Goal: Check status: Check status

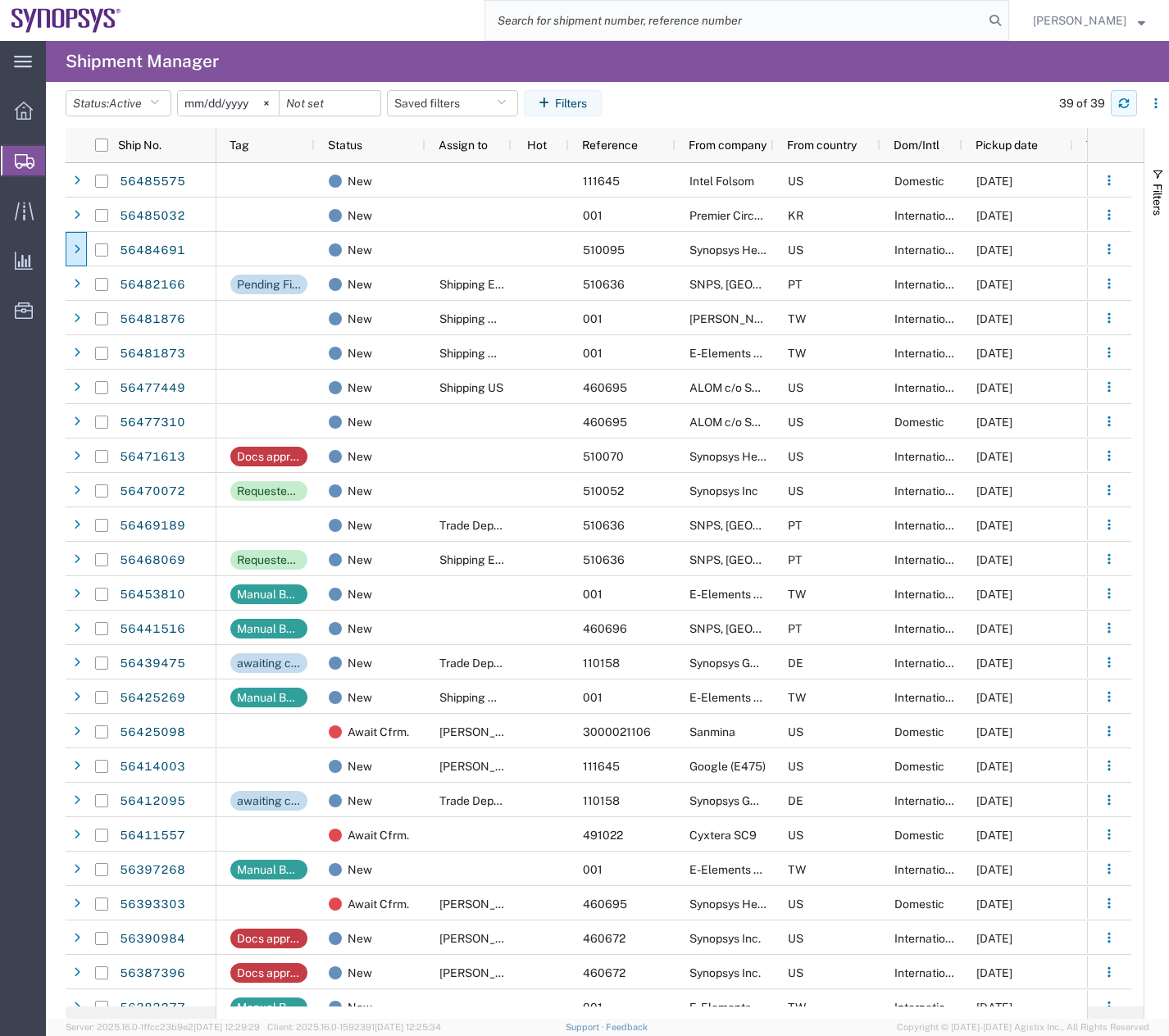
click at [1126, 111] on button "button" at bounding box center [1123, 103] width 27 height 27
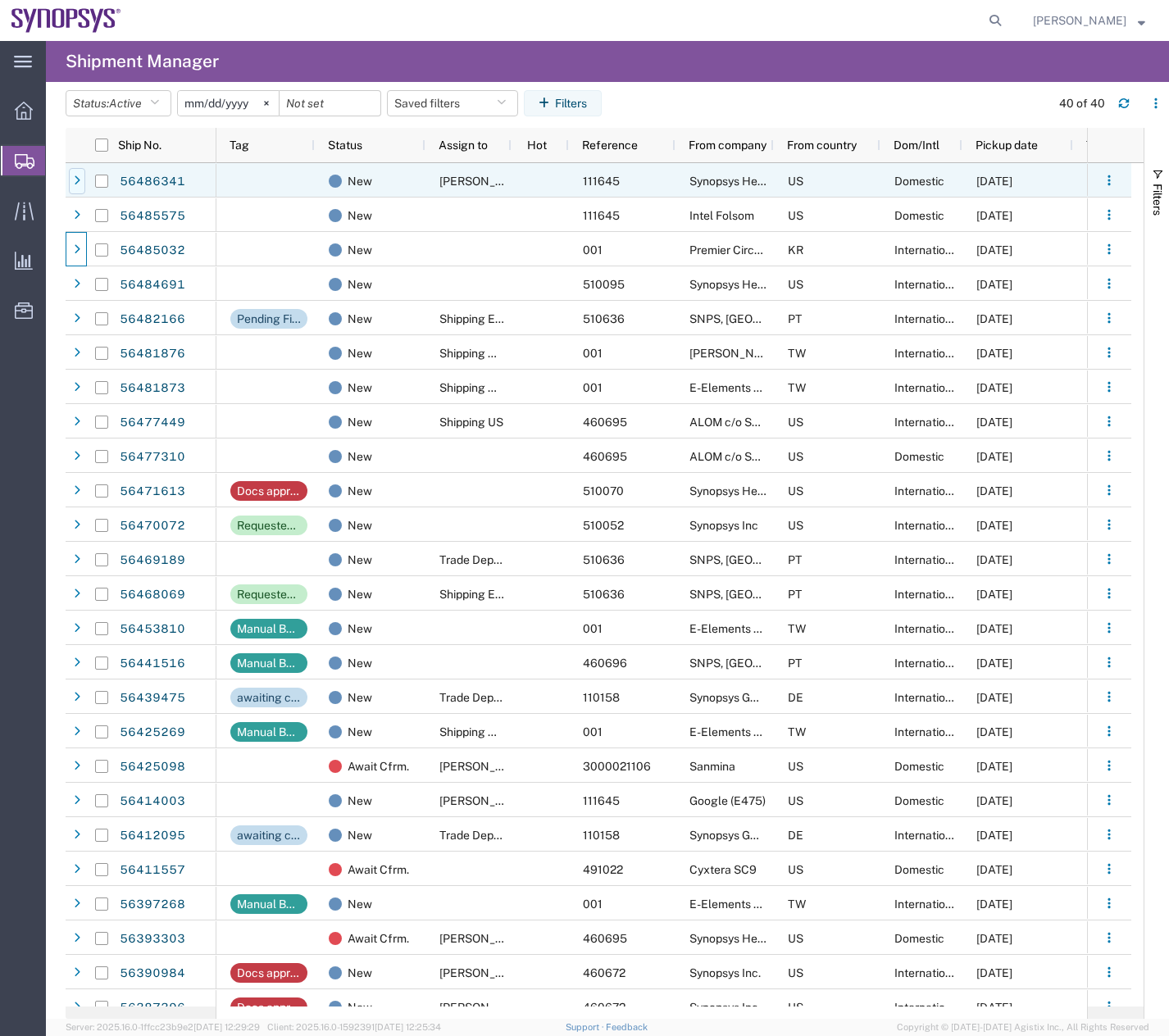
click at [79, 185] on icon at bounding box center [77, 181] width 7 height 11
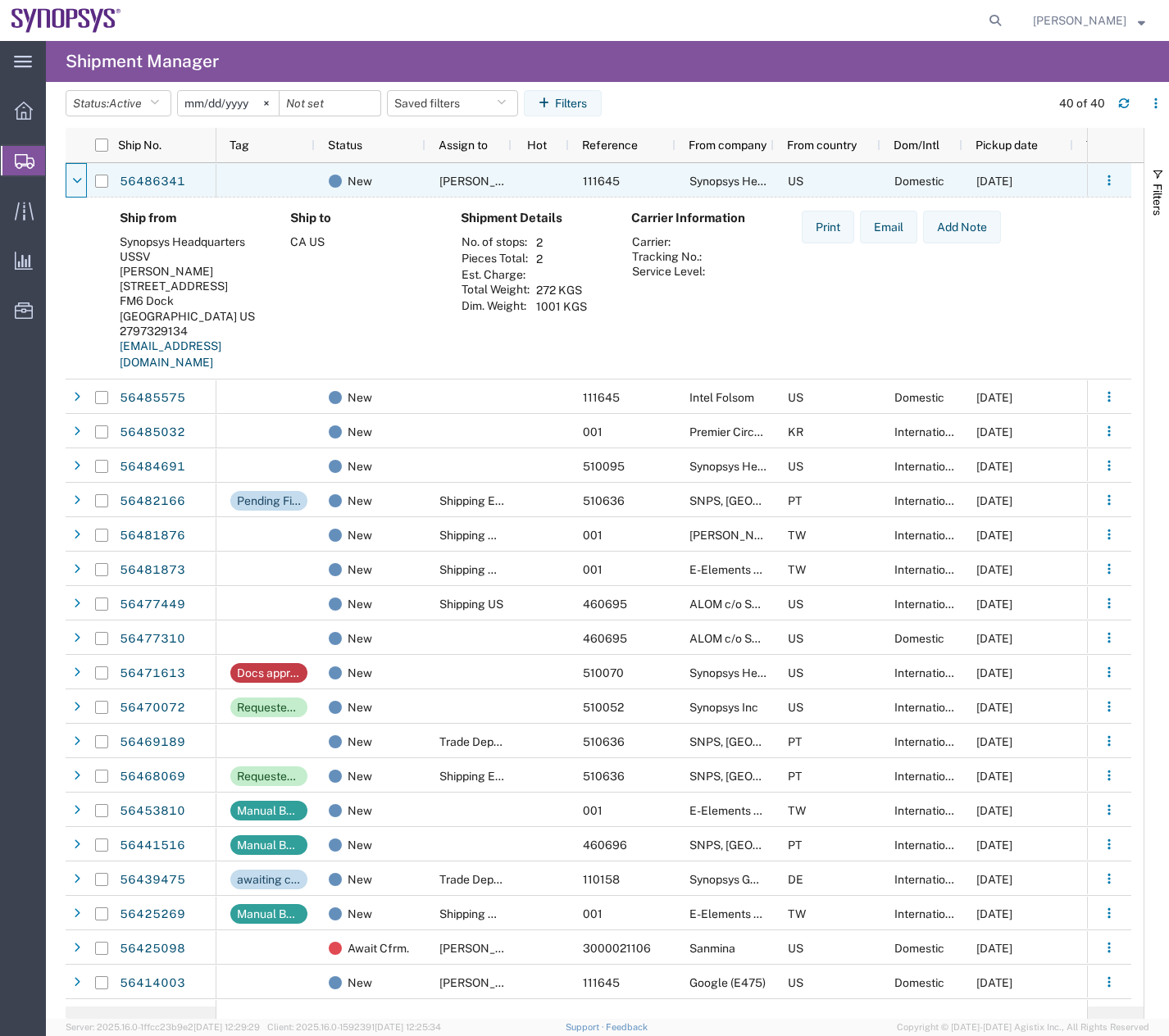
click at [79, 185] on icon at bounding box center [77, 181] width 9 height 11
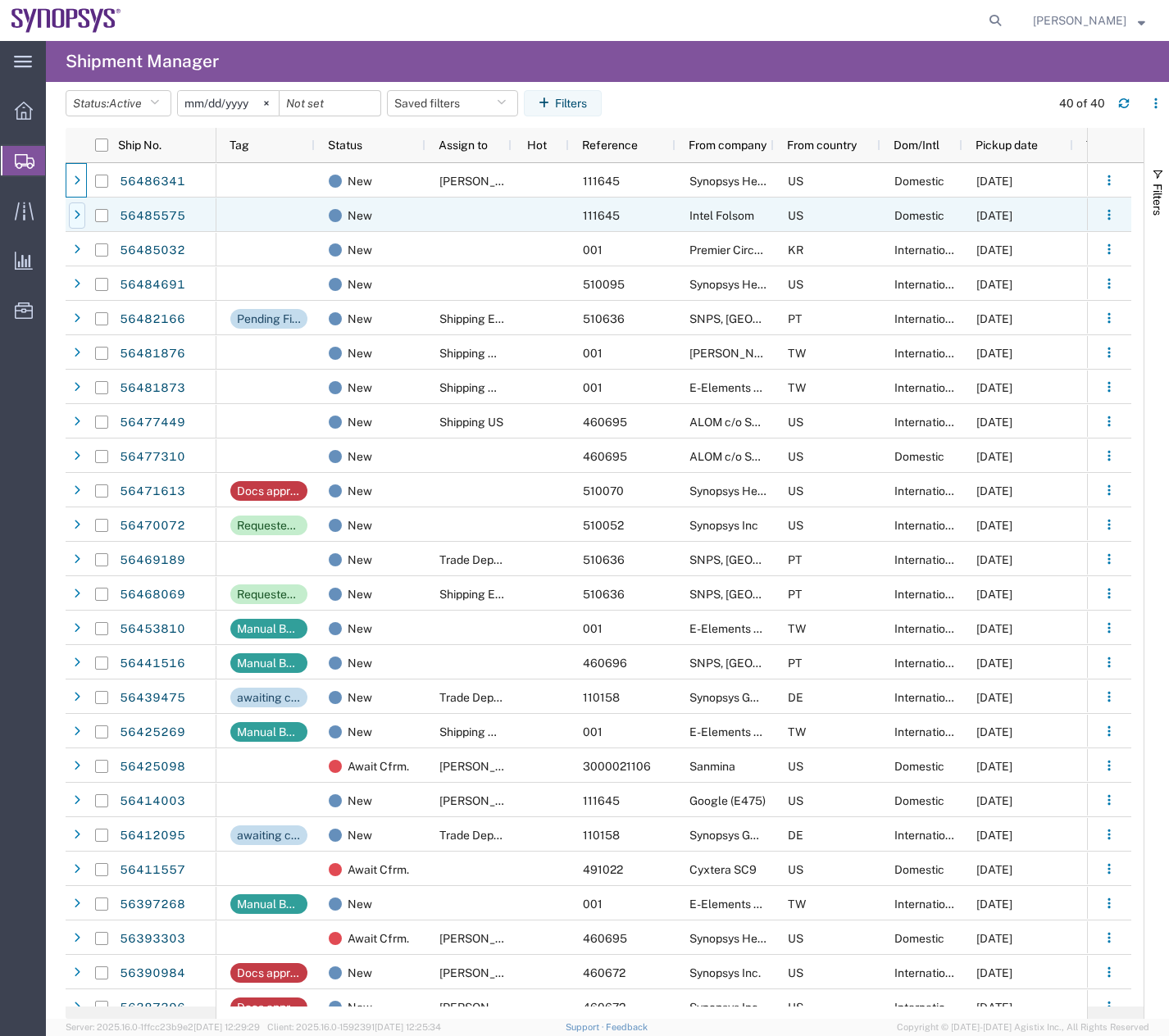
click at [71, 224] on div at bounding box center [77, 215] width 16 height 27
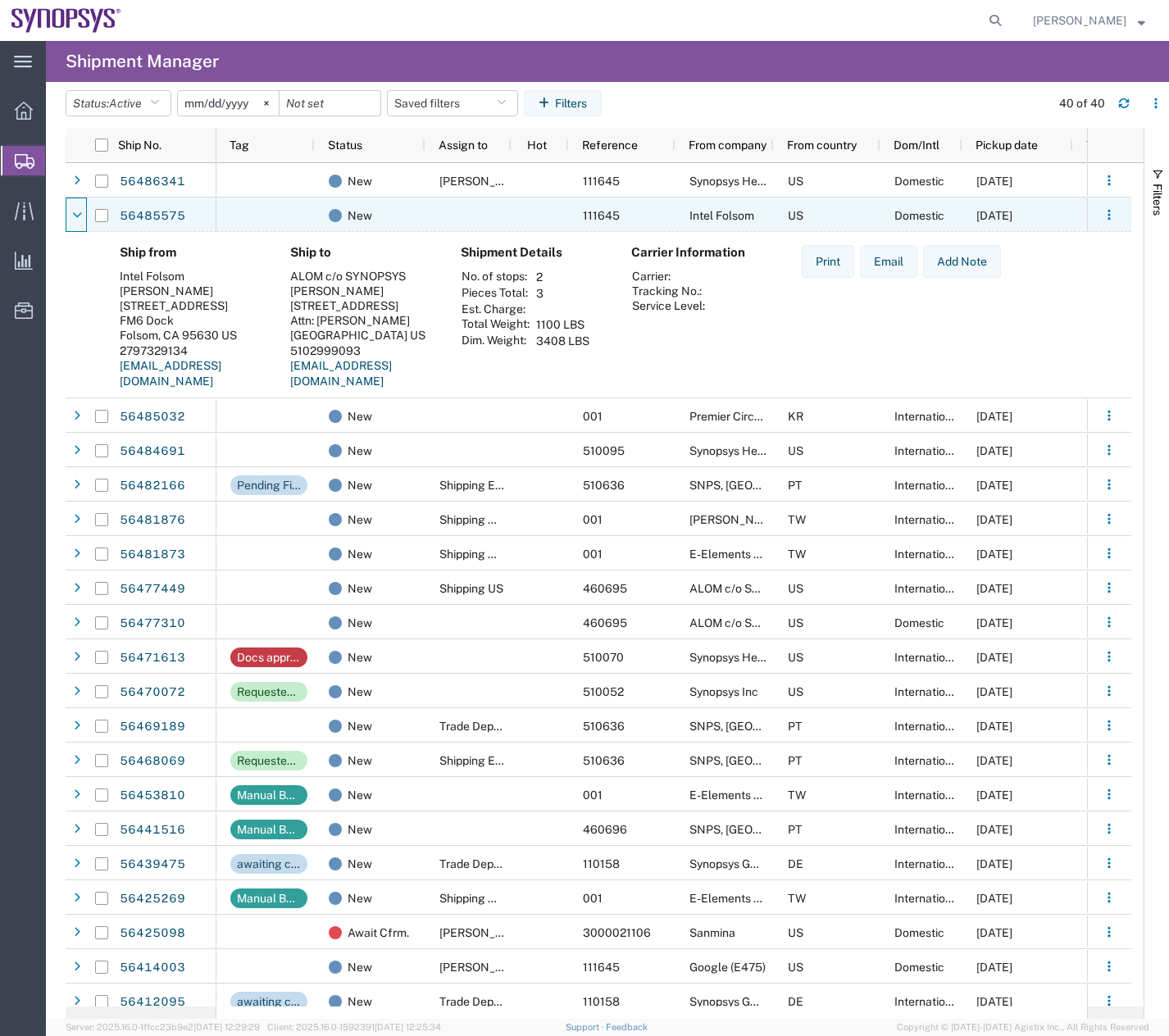
click at [71, 224] on div at bounding box center [77, 215] width 16 height 27
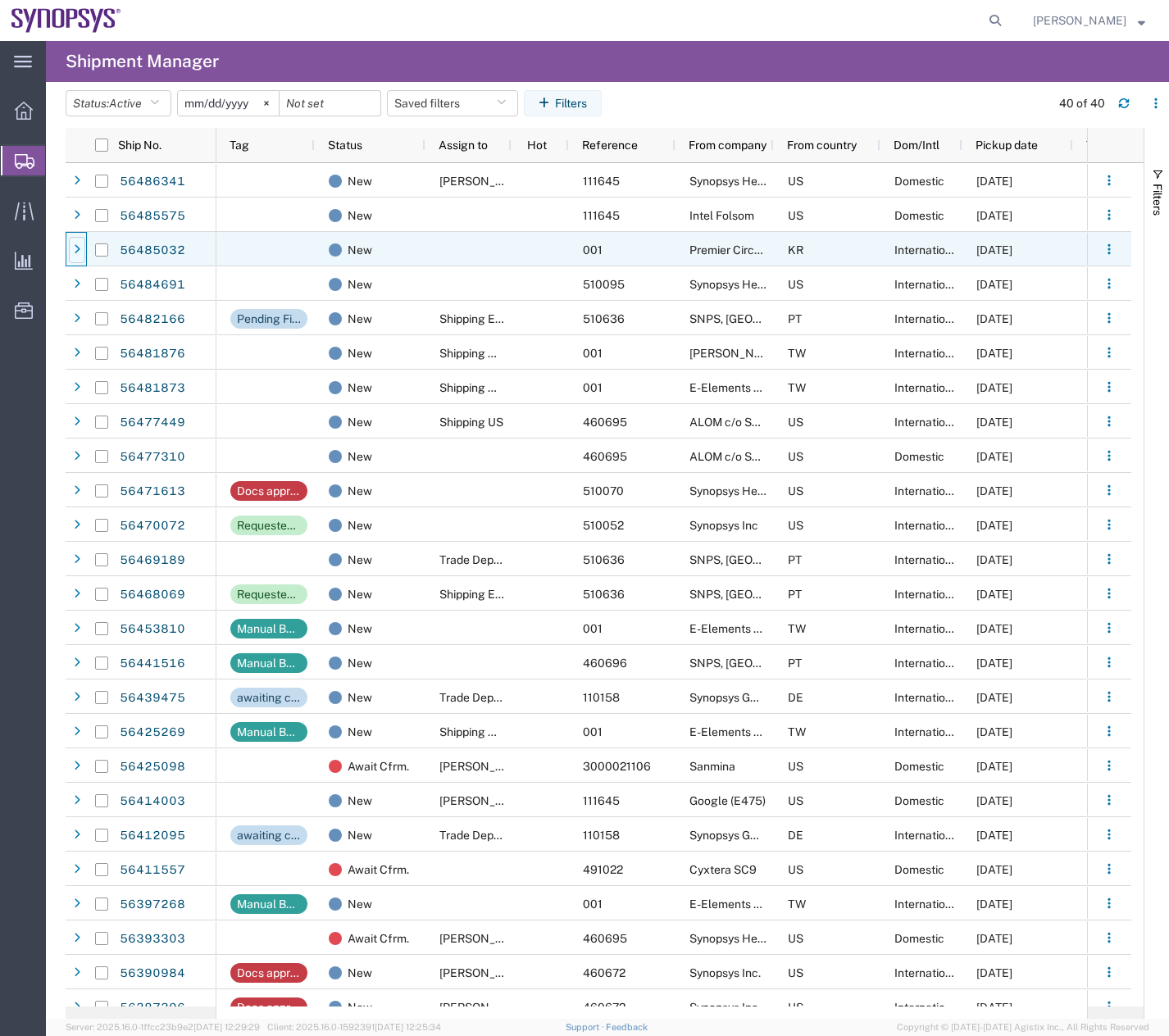
click at [76, 255] on icon at bounding box center [77, 250] width 7 height 11
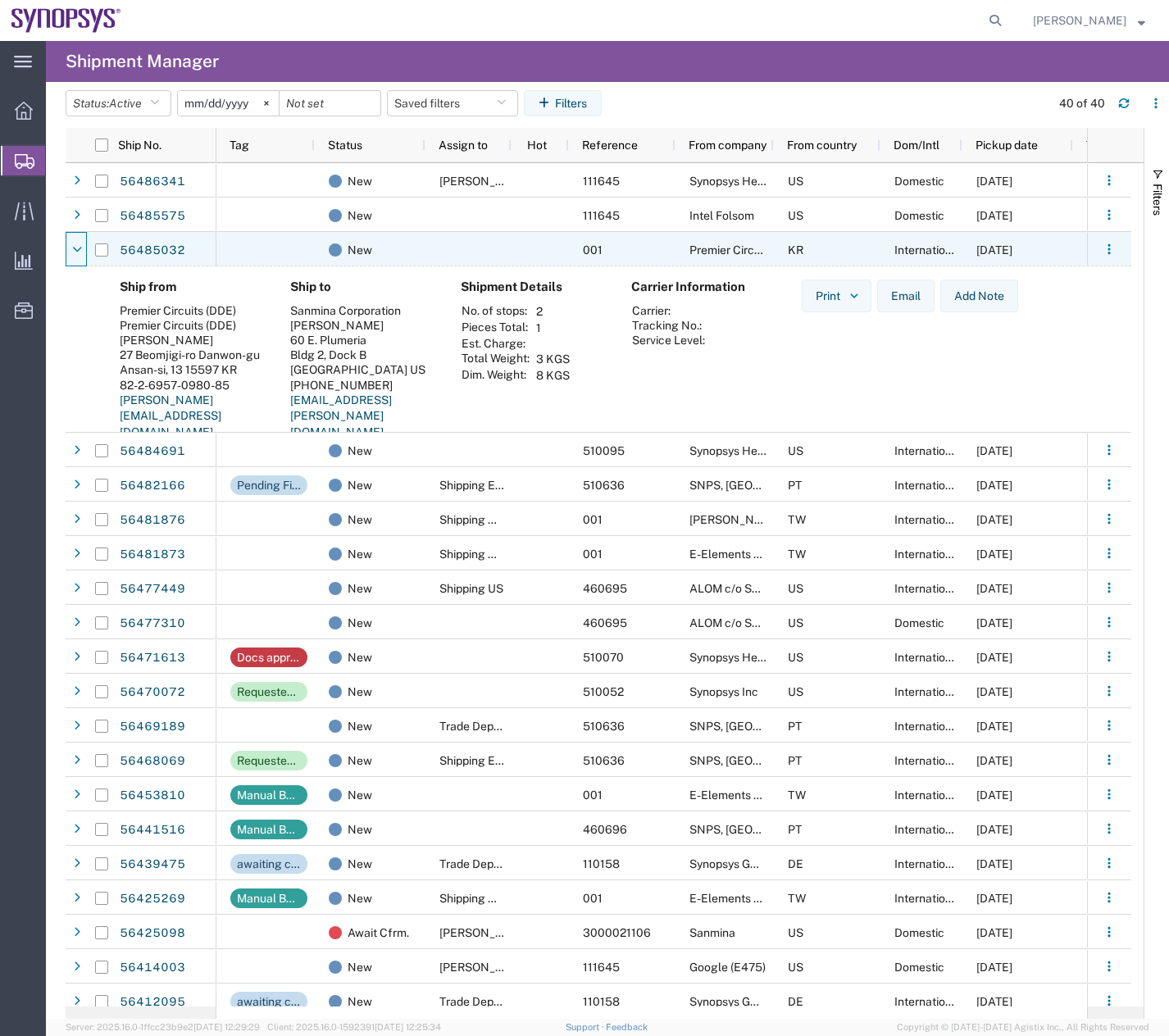
click at [76, 255] on icon at bounding box center [77, 250] width 9 height 11
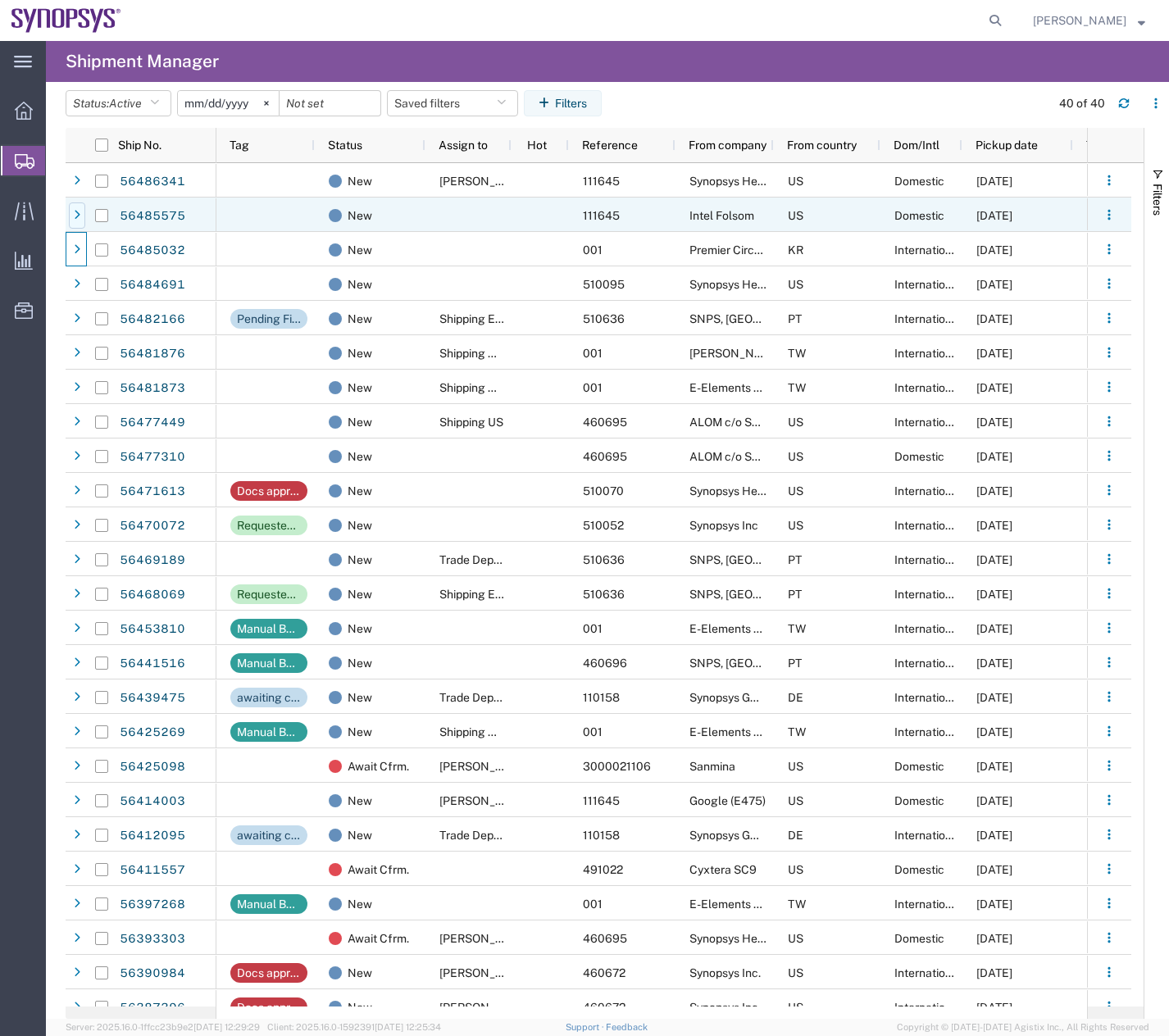
click at [79, 207] on div at bounding box center [77, 215] width 16 height 27
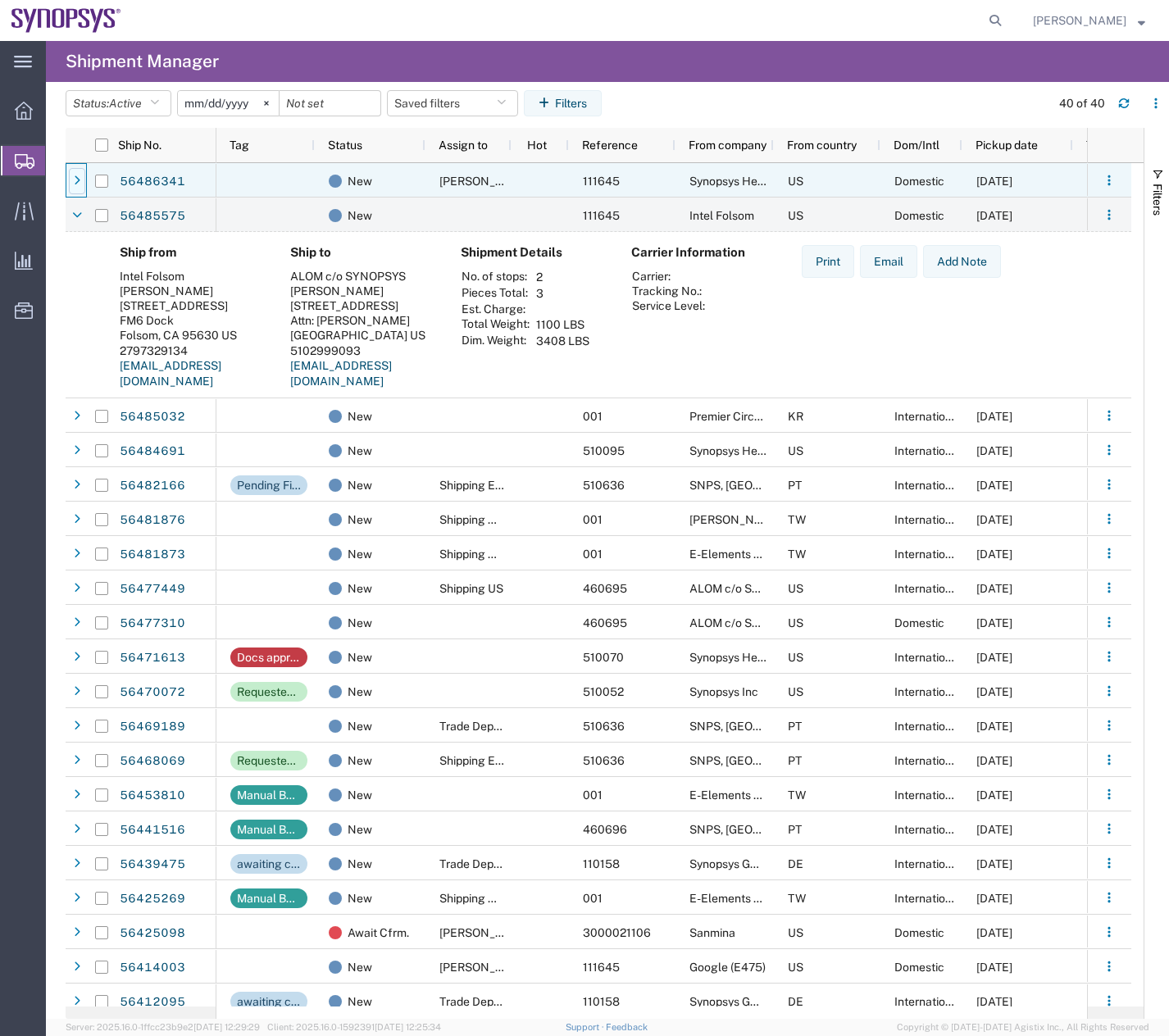
click at [81, 176] on div at bounding box center [77, 181] width 16 height 27
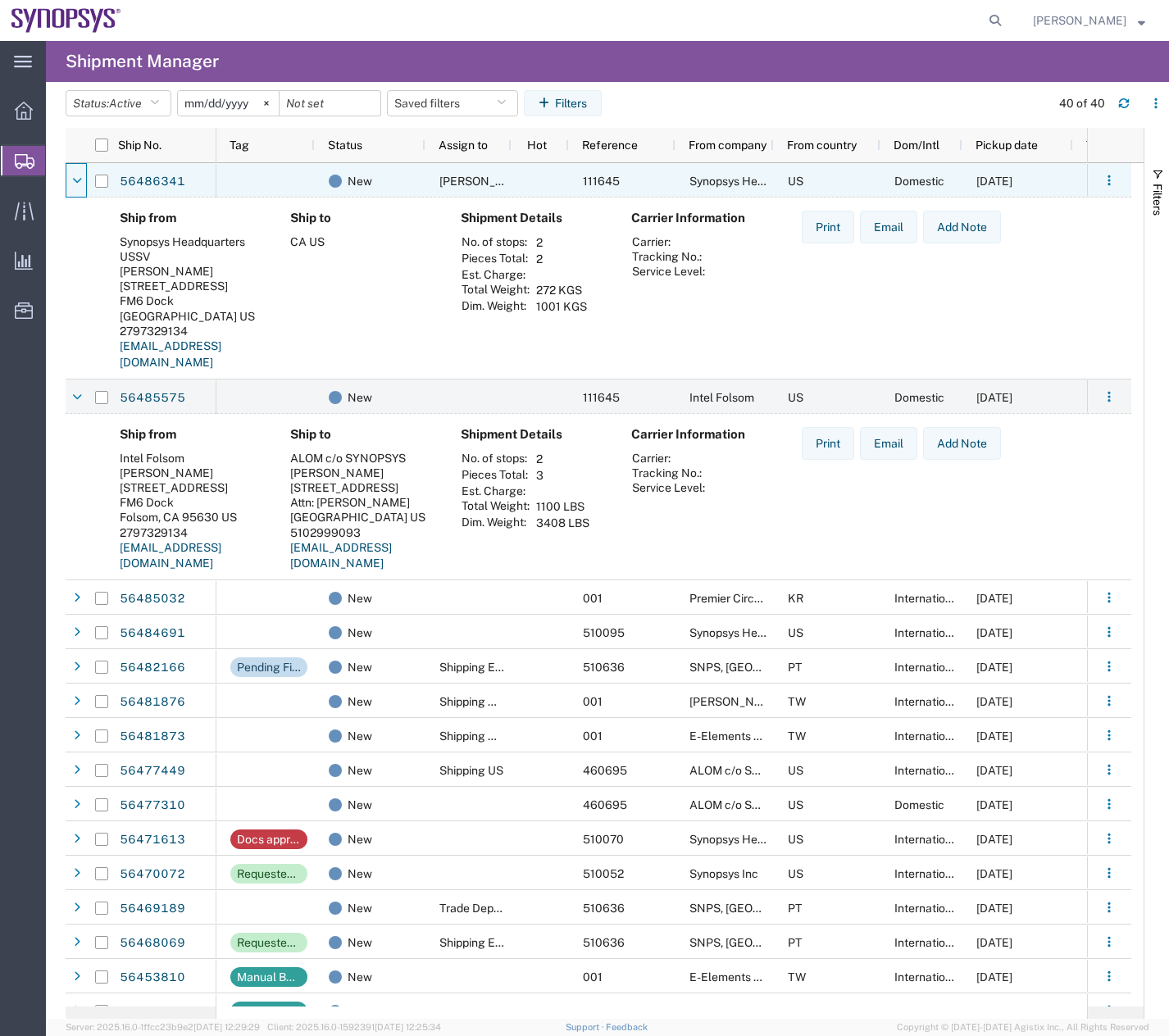
click at [81, 176] on icon at bounding box center [77, 181] width 9 height 11
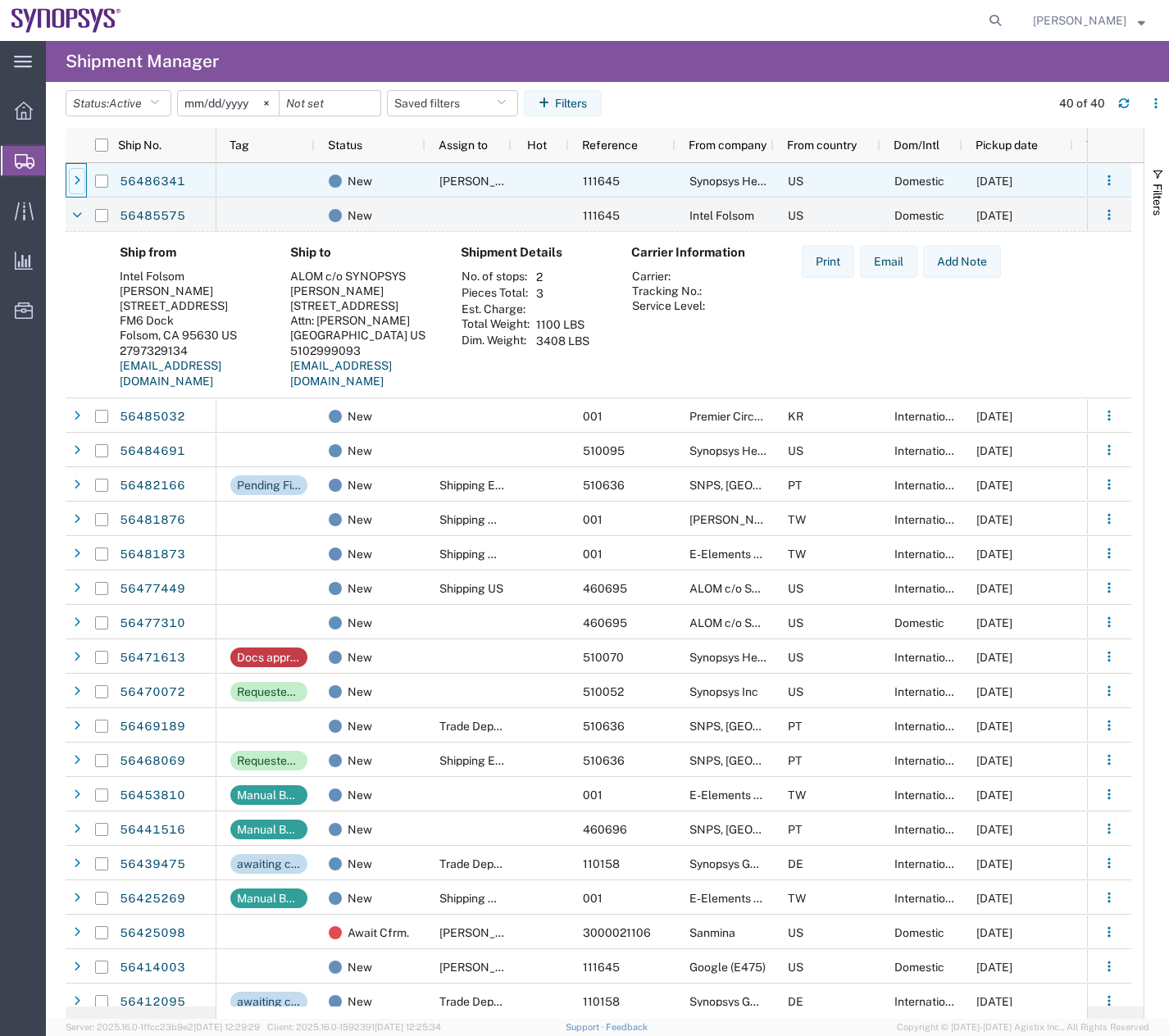
click at [76, 170] on div at bounding box center [77, 181] width 16 height 27
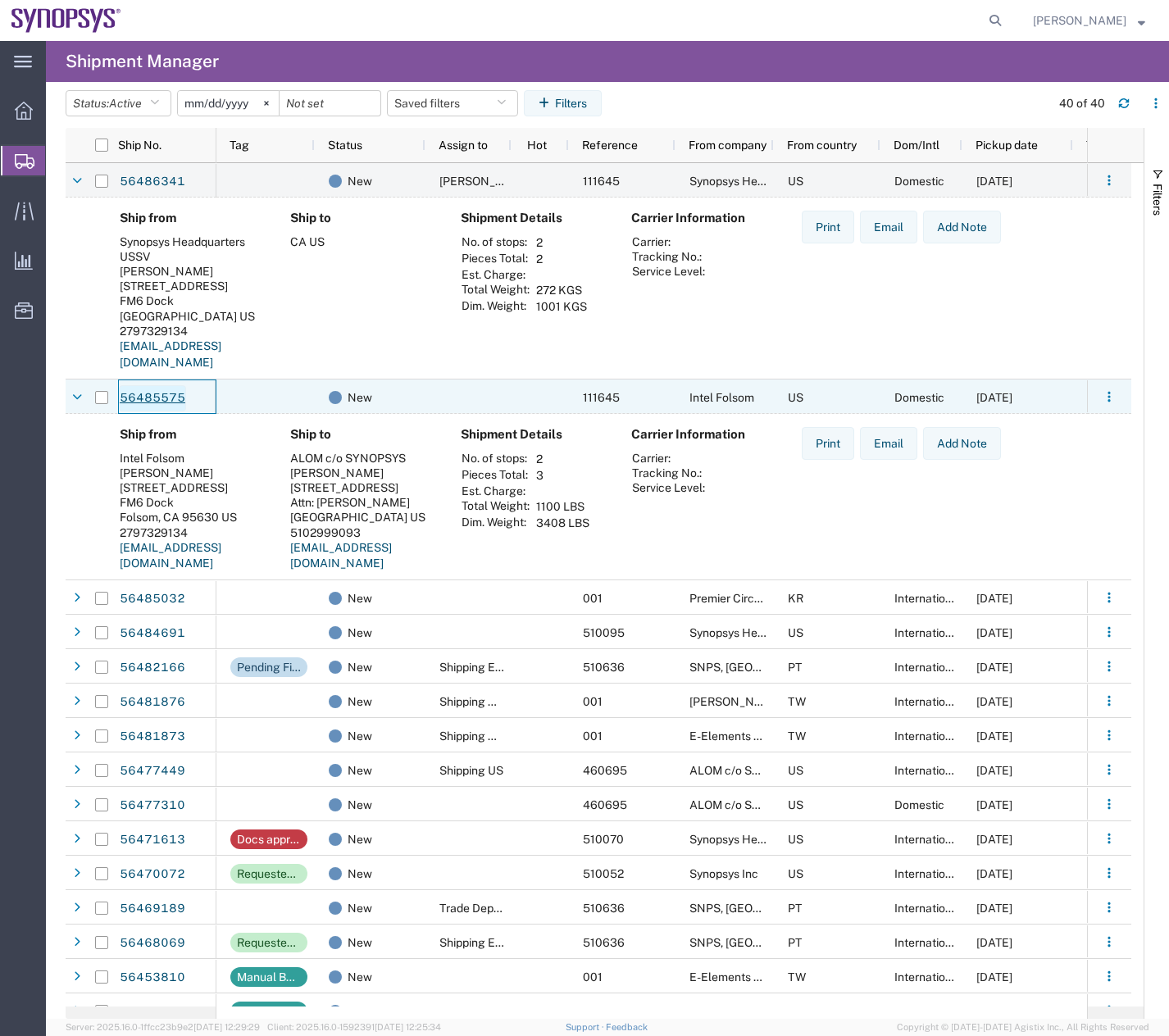
click at [153, 393] on link "56485575" at bounding box center [152, 398] width 67 height 27
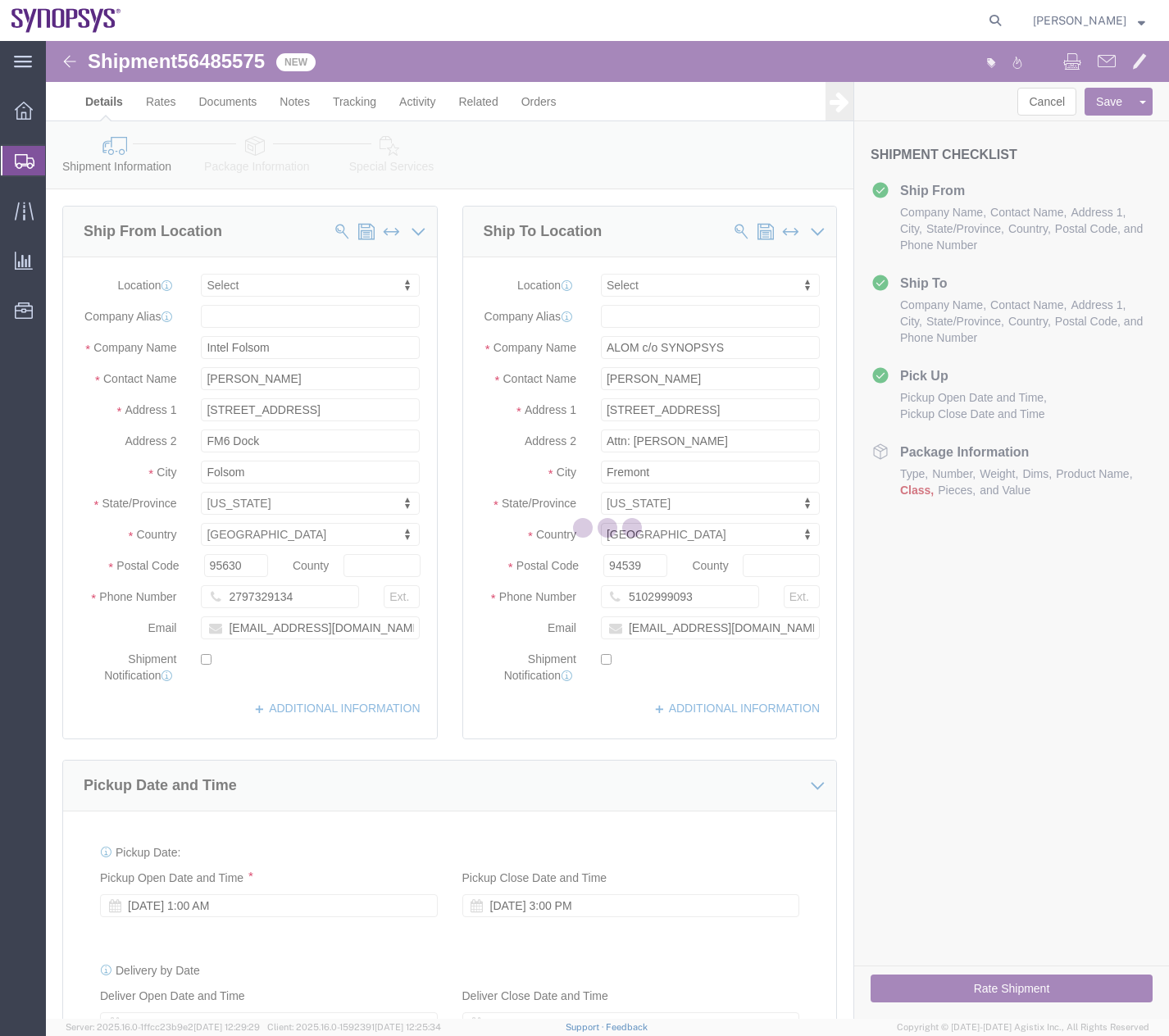
select select
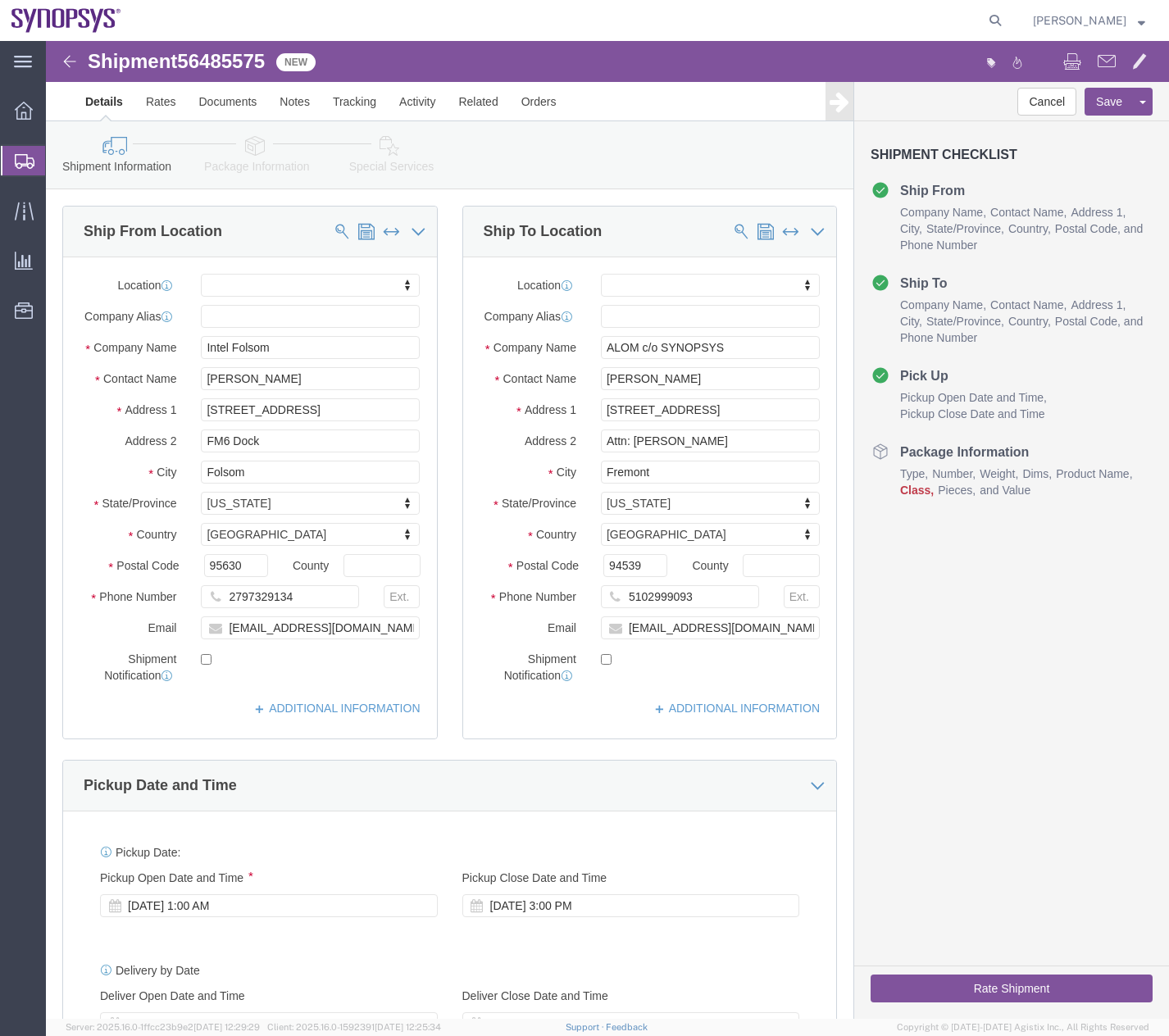
click icon
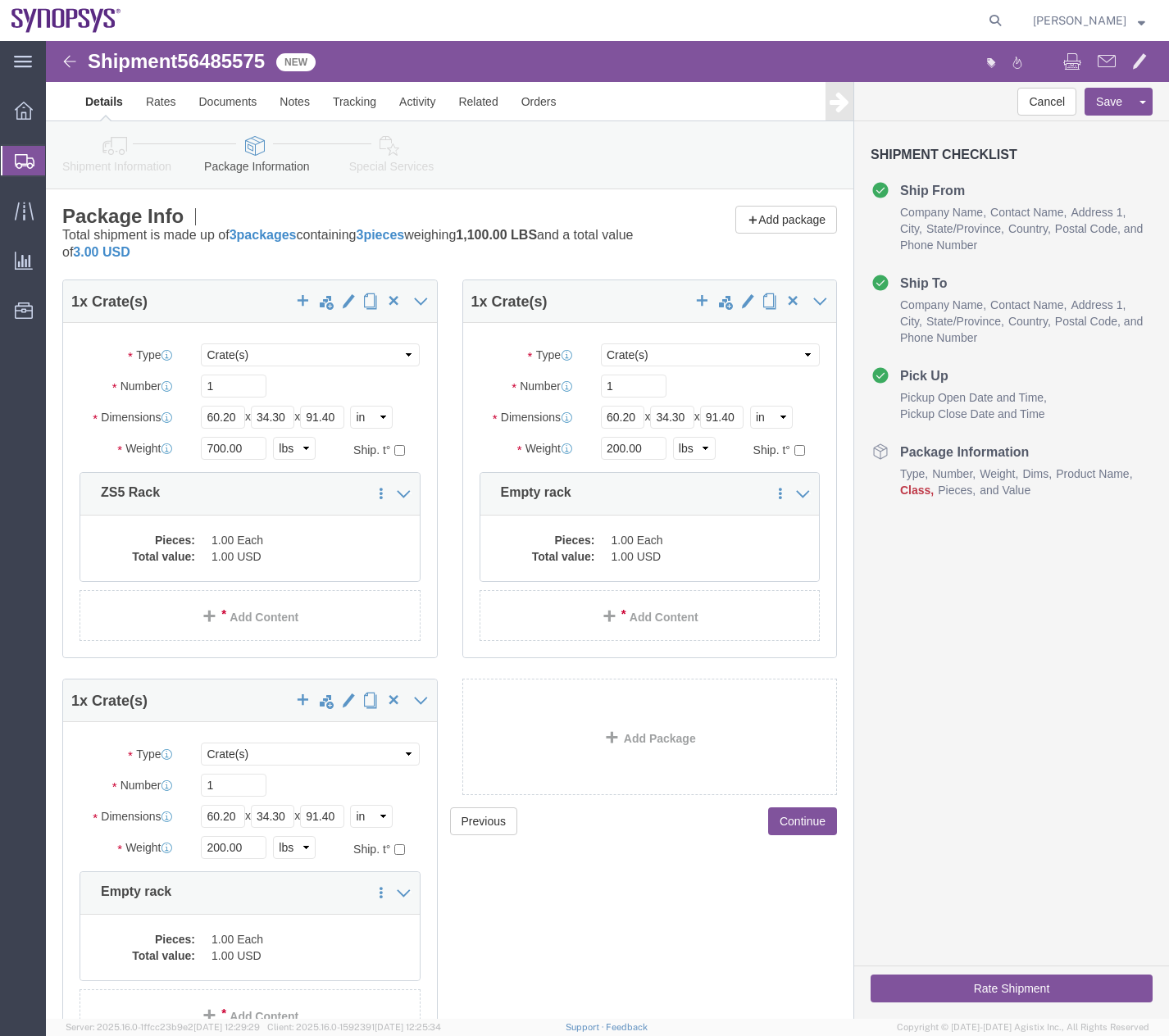
click at [17, 159] on icon at bounding box center [25, 161] width 20 height 15
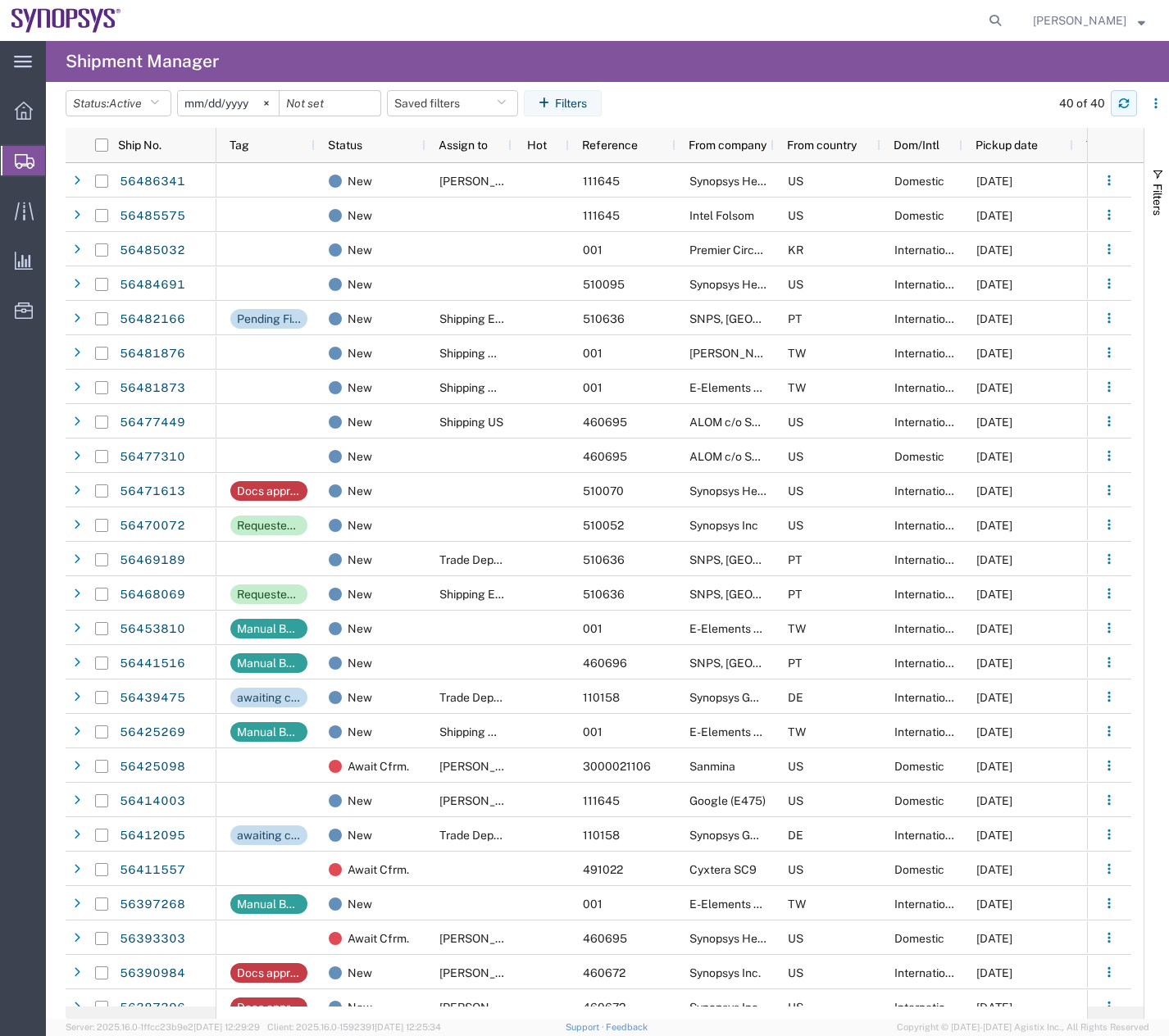
click at [1131, 105] on button "button" at bounding box center [1123, 103] width 27 height 27
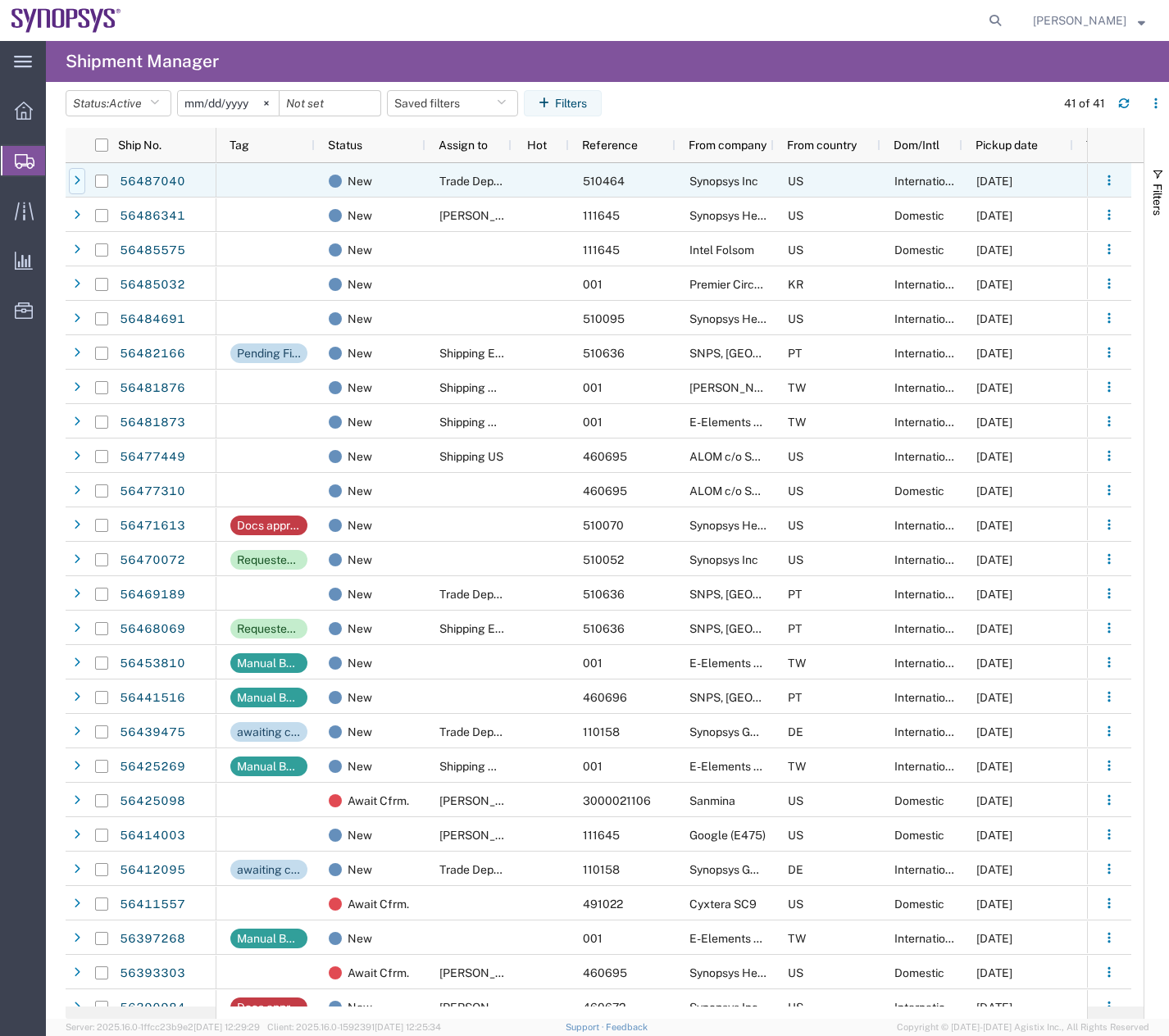
click at [84, 180] on div at bounding box center [77, 181] width 16 height 27
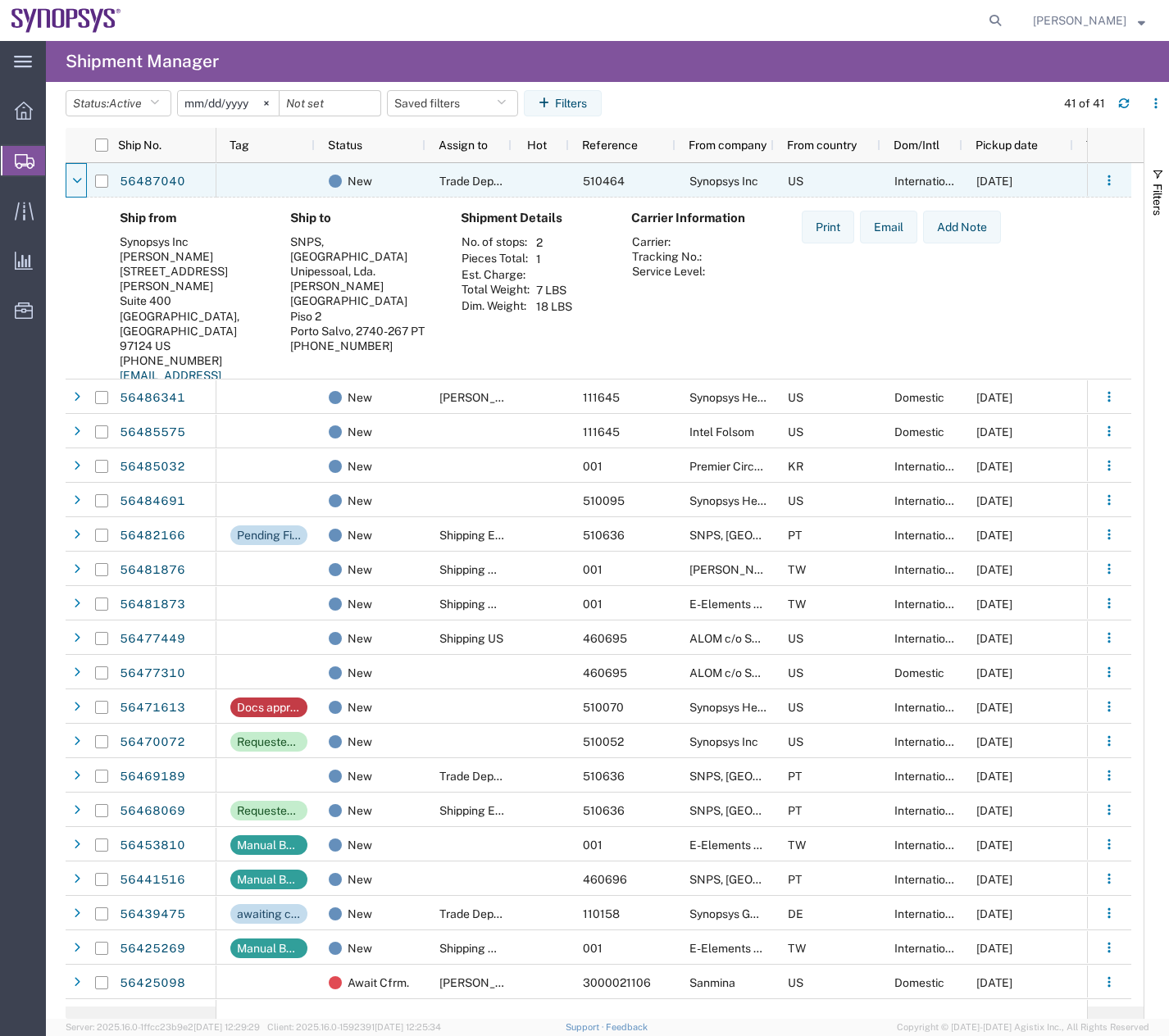
click at [84, 180] on div at bounding box center [77, 181] width 16 height 27
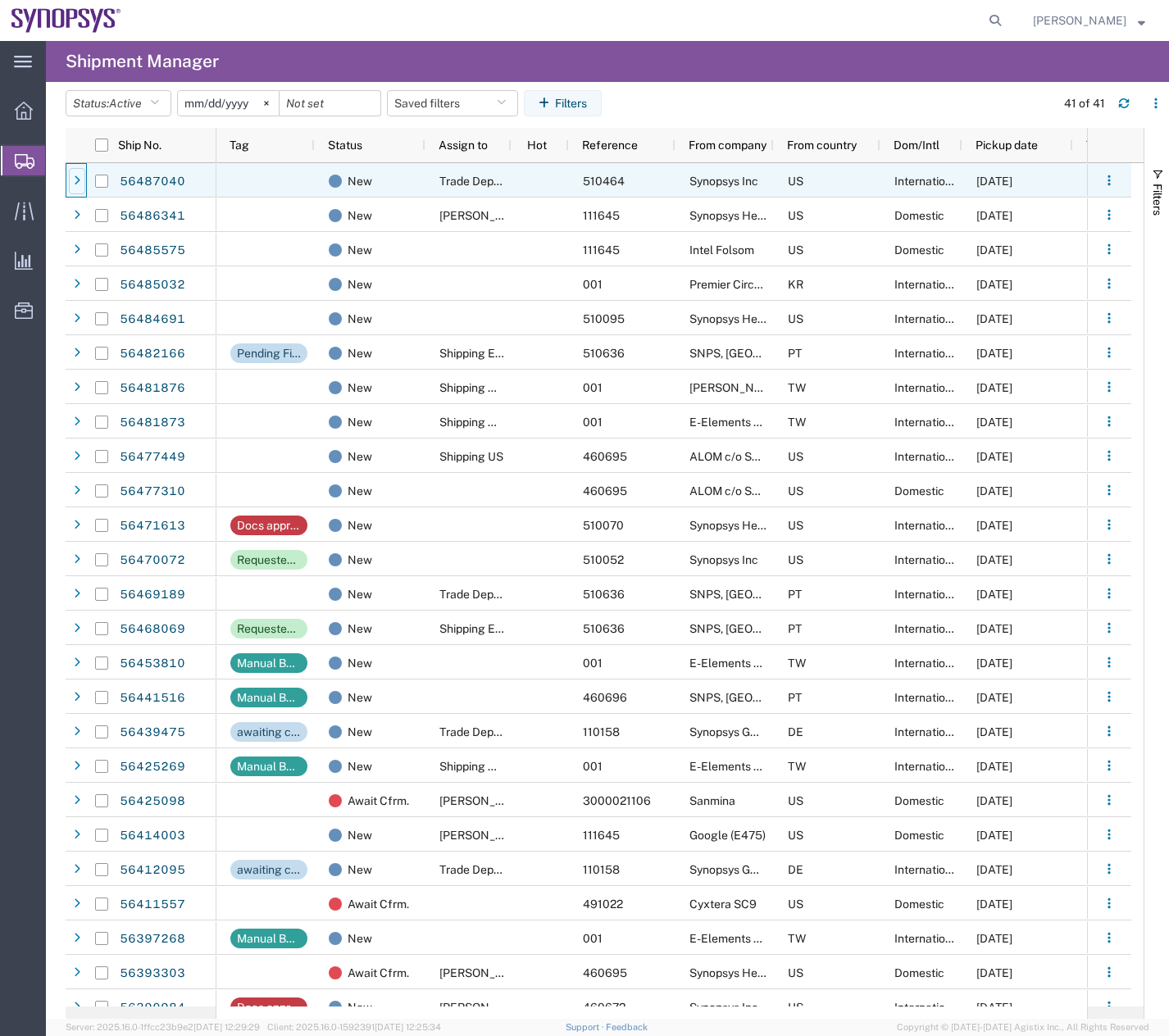
click at [79, 172] on div at bounding box center [77, 181] width 16 height 27
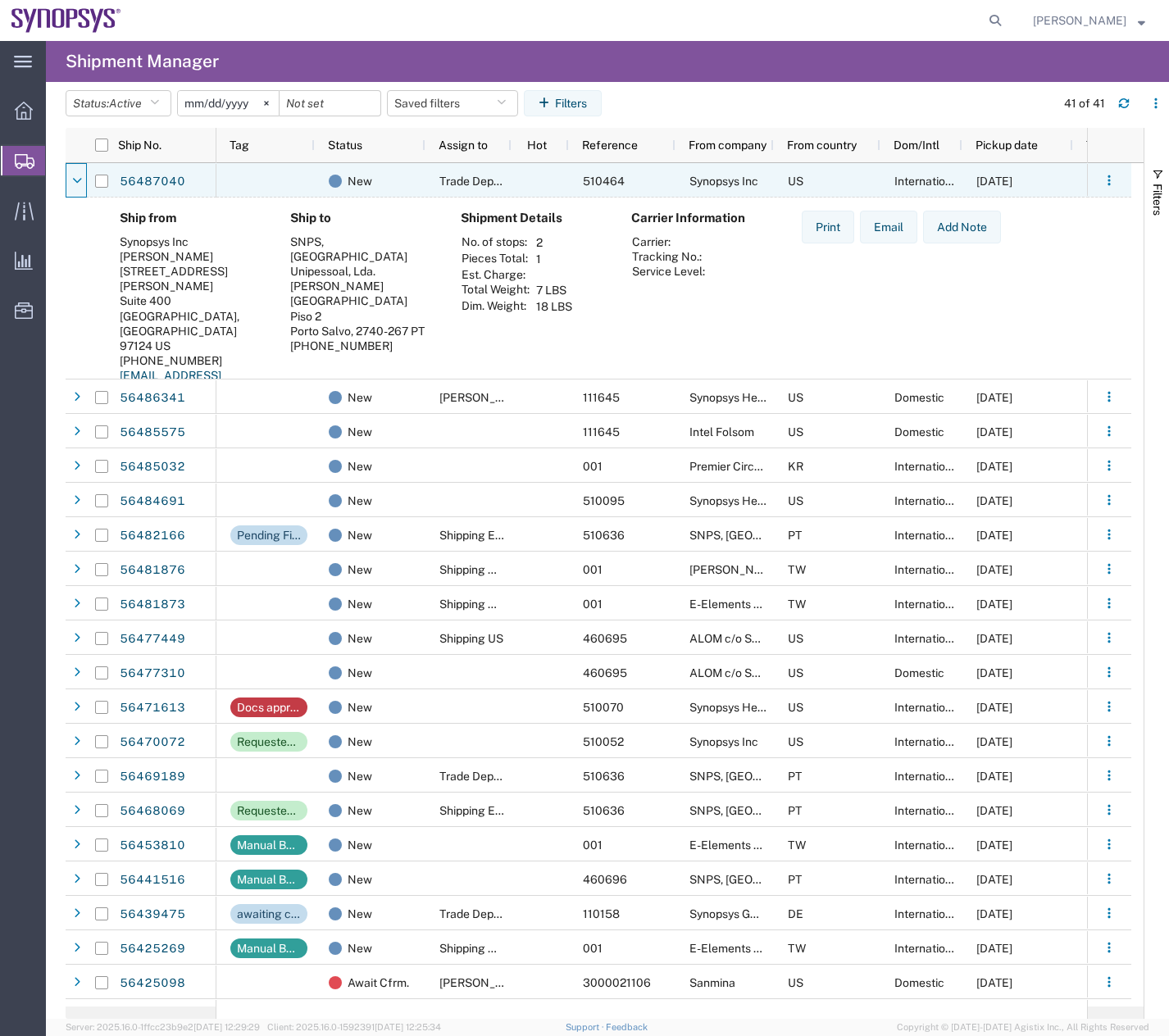
click at [79, 172] on div at bounding box center [77, 181] width 16 height 27
